Goal: Find specific page/section: Find specific page/section

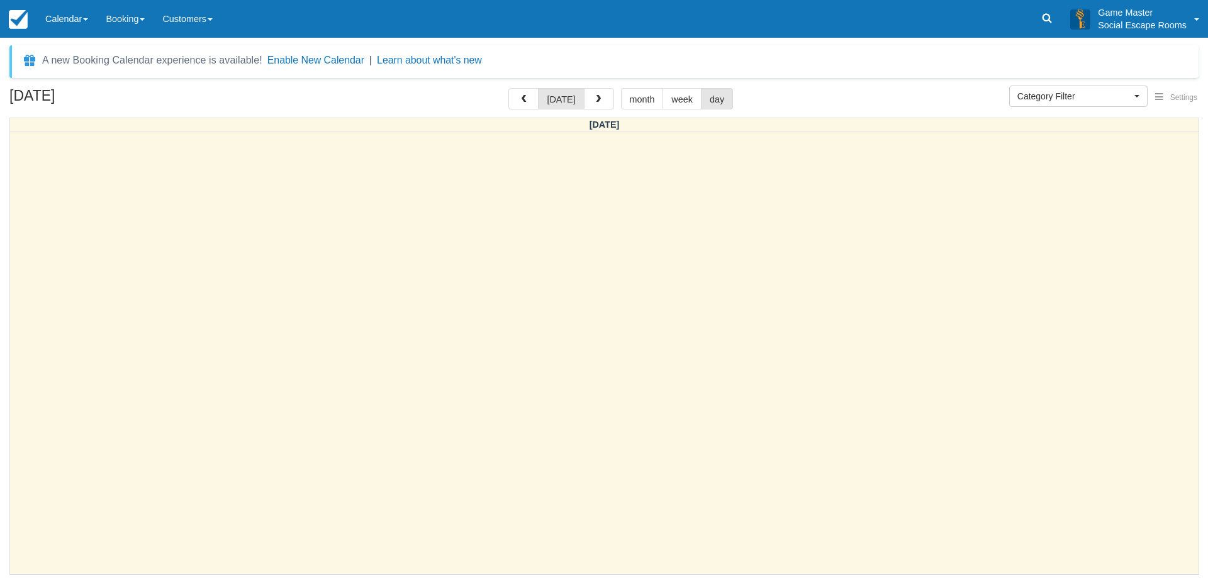
select select
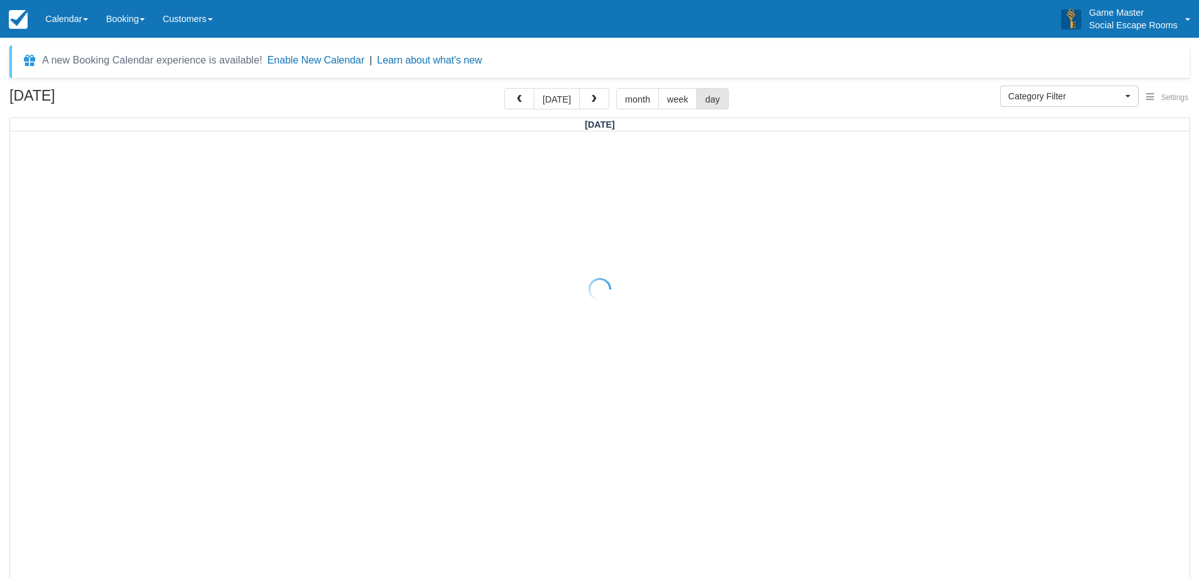
select select
click at [595, 98] on span "button" at bounding box center [594, 99] width 9 height 9
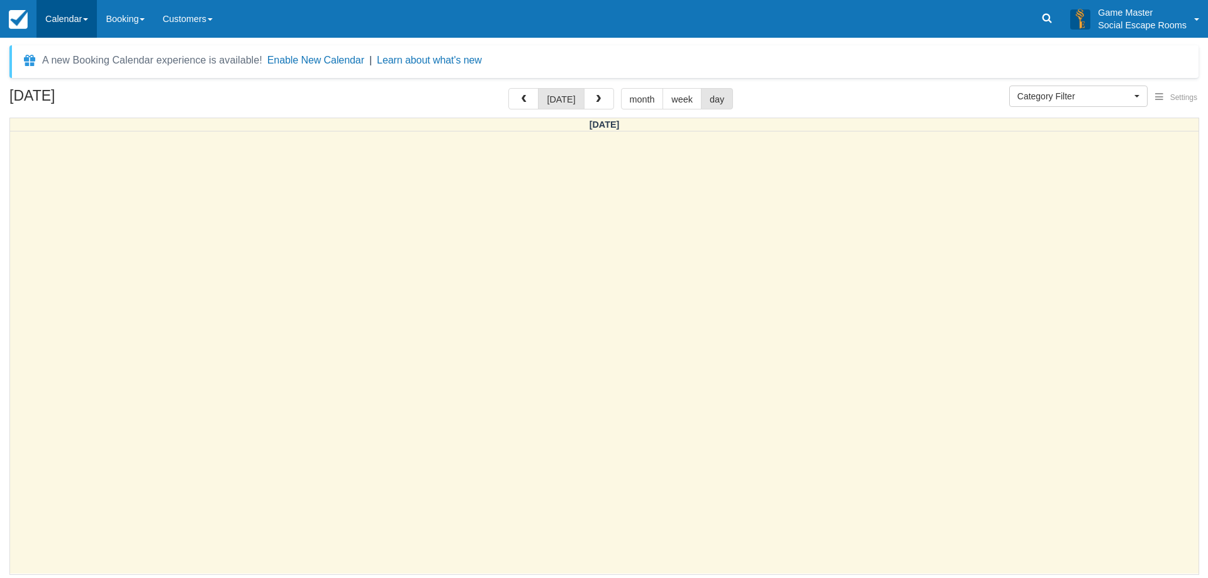
click at [78, 25] on link "Calendar" at bounding box center [66, 19] width 60 height 38
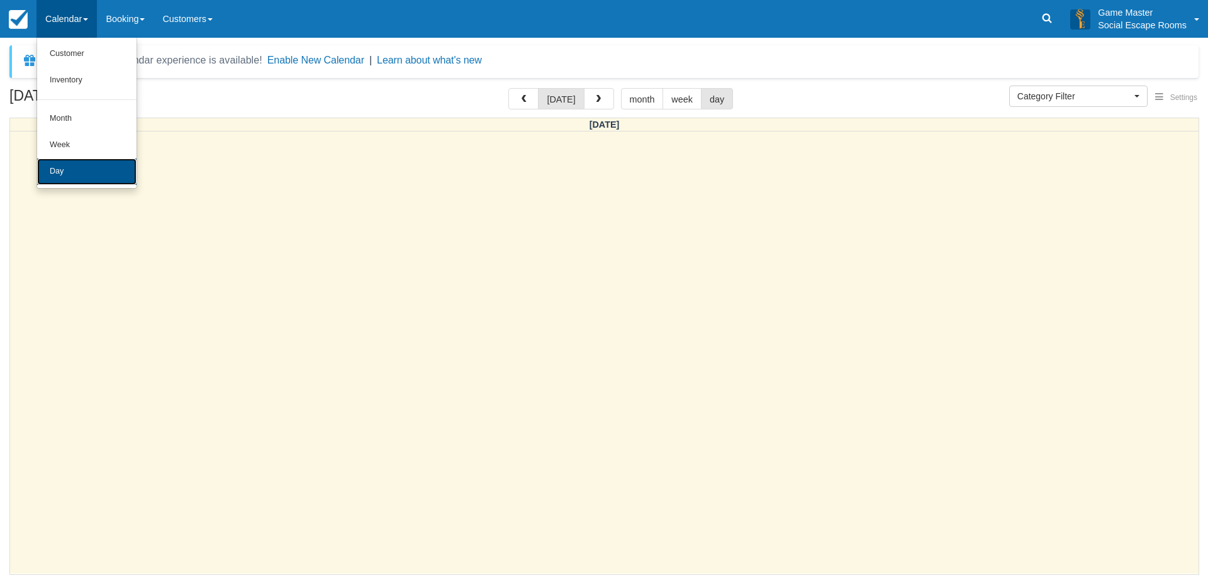
click at [76, 166] on link "Day" at bounding box center [86, 172] width 99 height 26
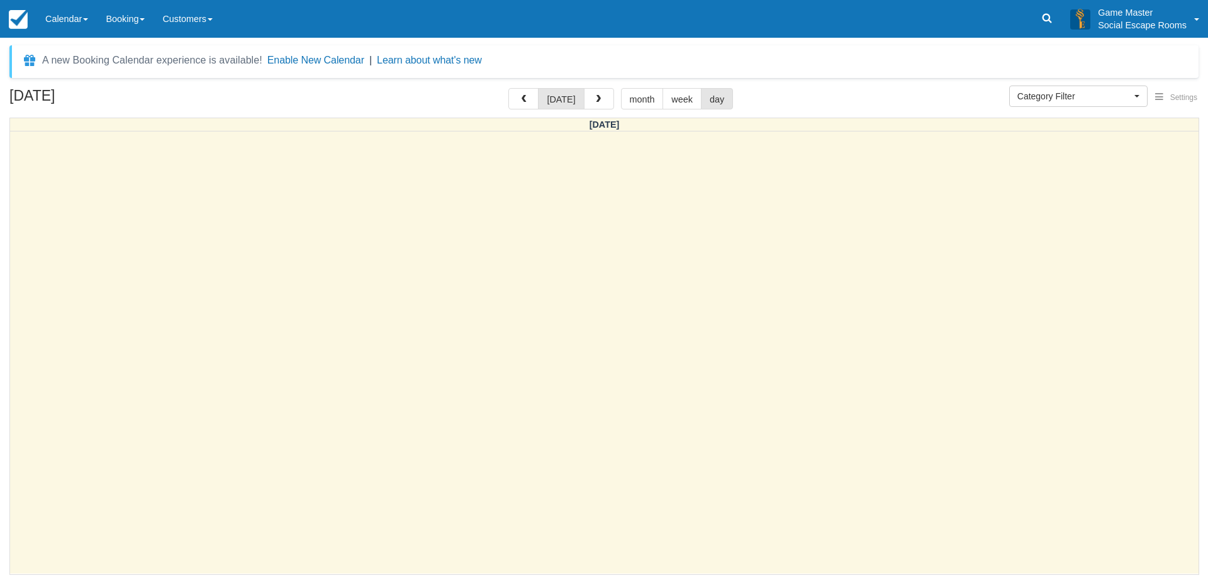
select select
click at [74, 24] on link "Calendar" at bounding box center [66, 19] width 60 height 38
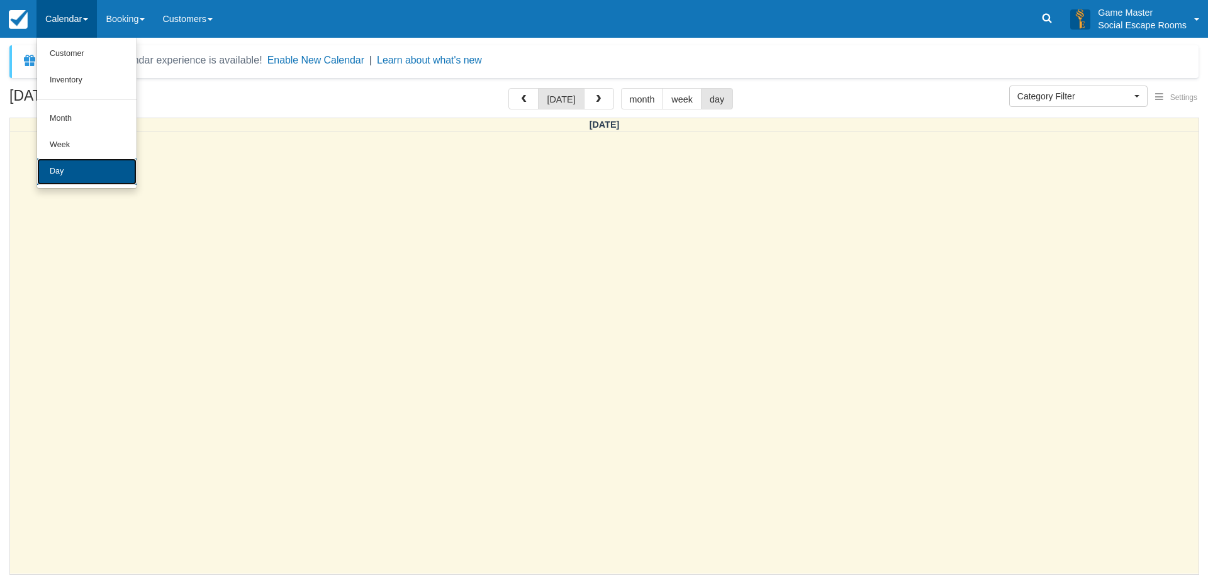
click at [90, 161] on link "Day" at bounding box center [86, 172] width 99 height 26
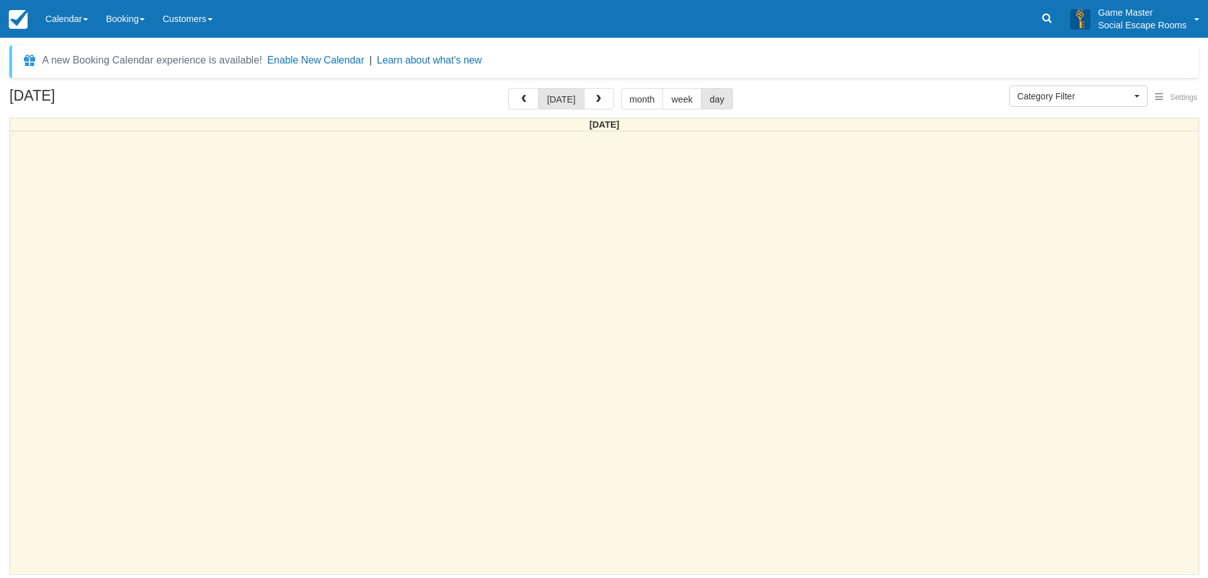
select select
click at [81, 23] on link "Calendar" at bounding box center [66, 19] width 60 height 38
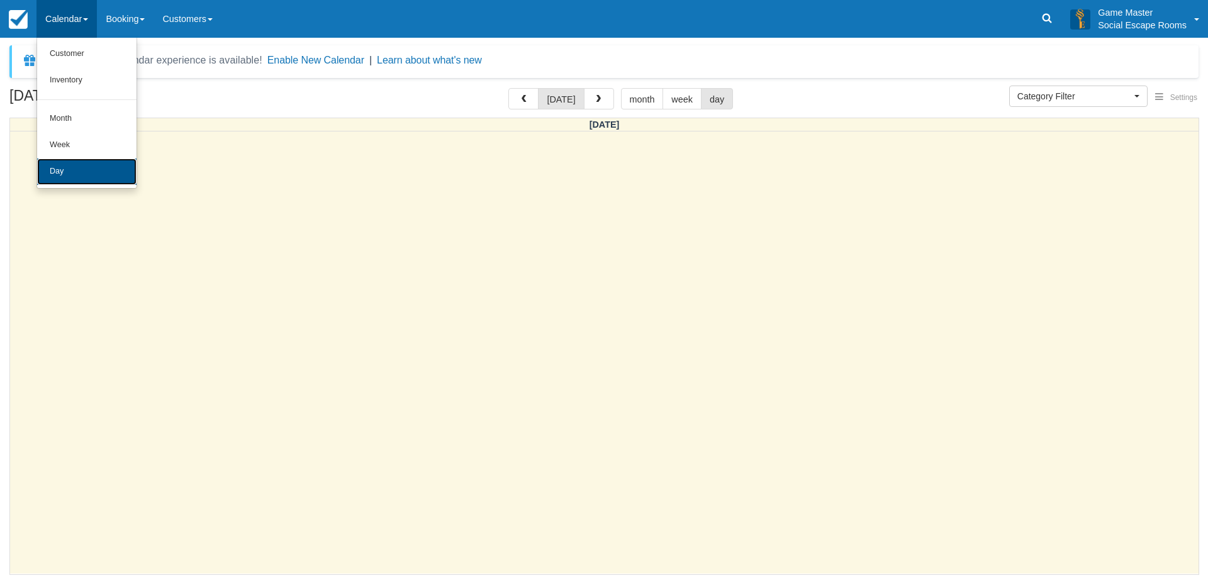
click at [84, 160] on link "Day" at bounding box center [86, 172] width 99 height 26
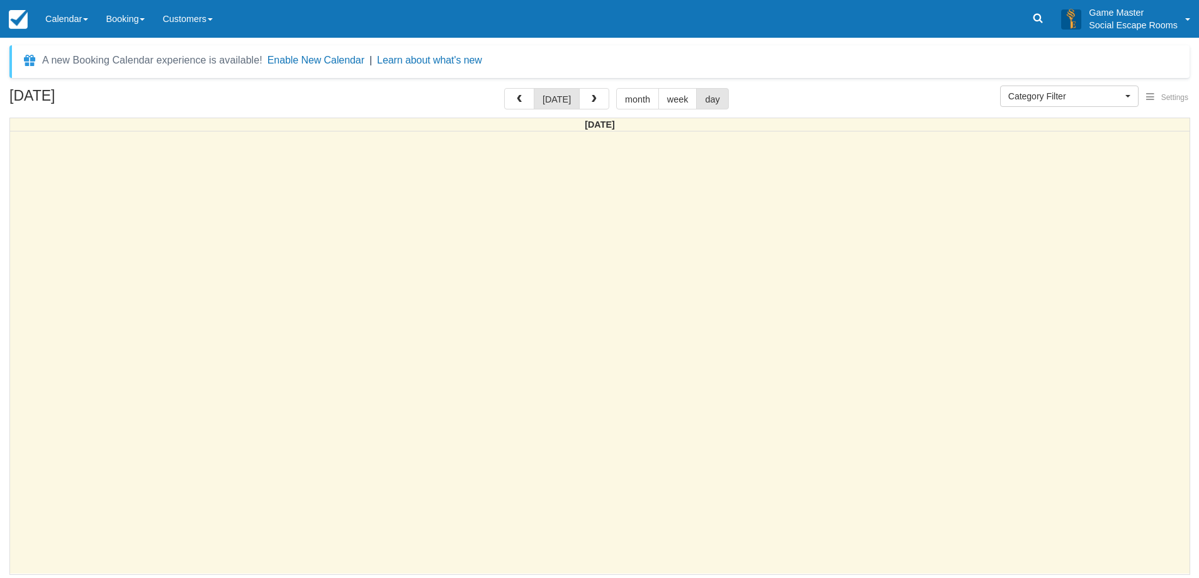
select select
